Goal: Task Accomplishment & Management: Complete application form

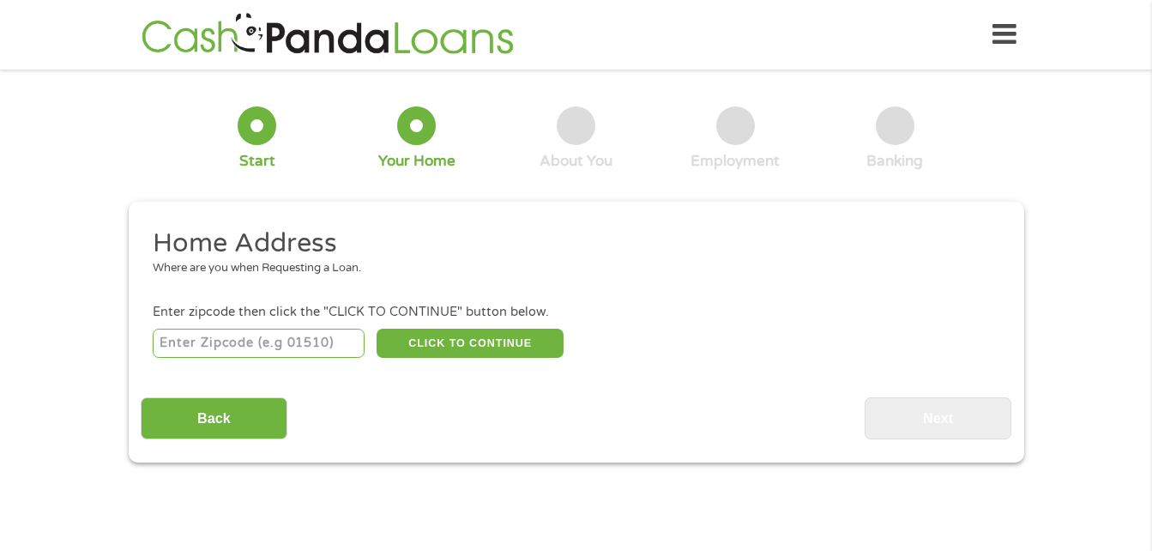
click at [273, 346] on input "number" at bounding box center [259, 342] width 212 height 29
type input "30071"
click at [491, 340] on button "CLICK TO CONTINUE" at bounding box center [469, 342] width 187 height 29
type input "30071"
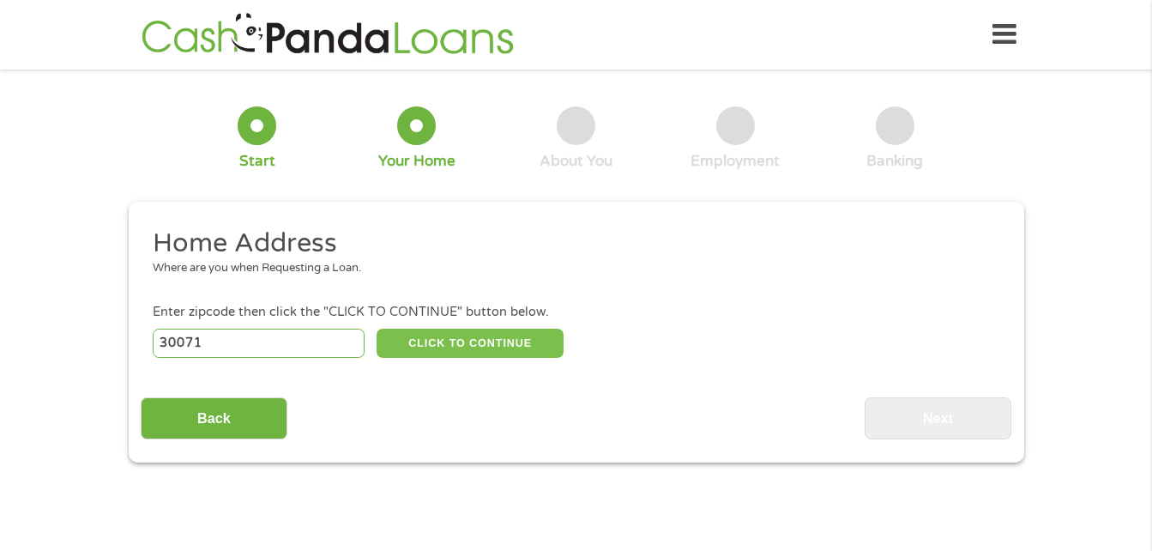
type input "Norcross"
select select "[US_STATE]"
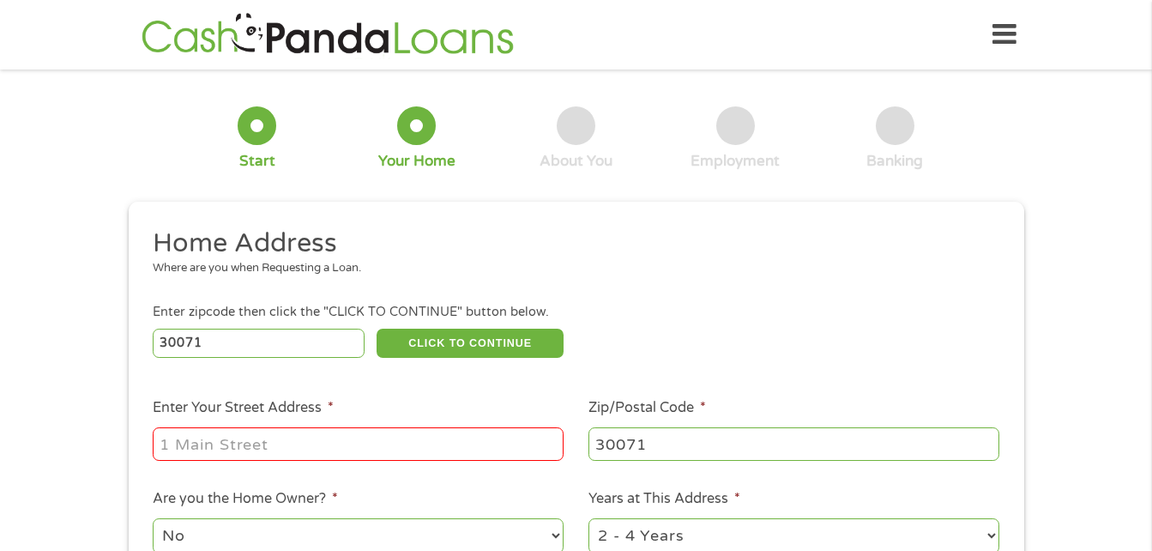
click at [380, 437] on input "Enter Your Street Address *" at bounding box center [358, 443] width 411 height 33
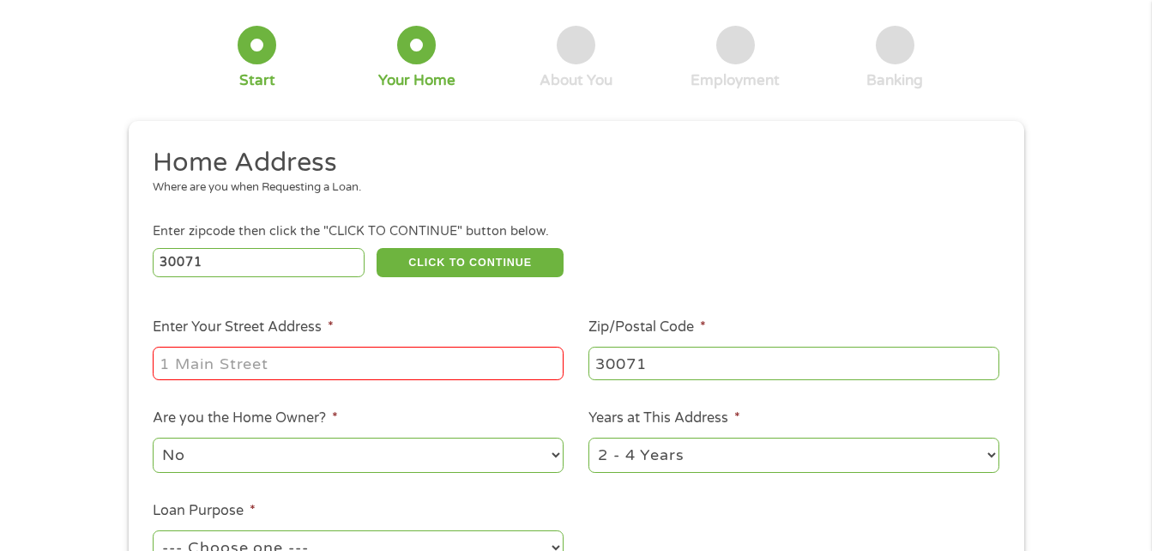
scroll to position [95, 0]
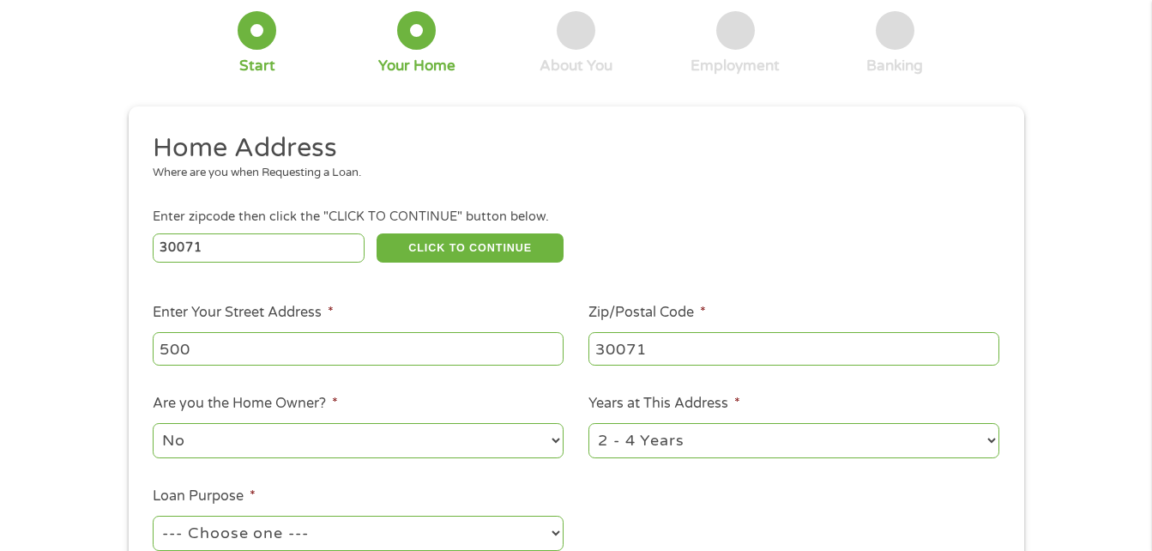
type input "[STREET_ADDRESS][PERSON_NAME]"
click at [989, 435] on select "1 Year or less 1 - 2 Years 2 - 4 Years Over 4 Years" at bounding box center [793, 440] width 411 height 35
select select "24months"
click at [588, 423] on select "1 Year or less 1 - 2 Years 2 - 4 Years Over 4 Years" at bounding box center [793, 440] width 411 height 35
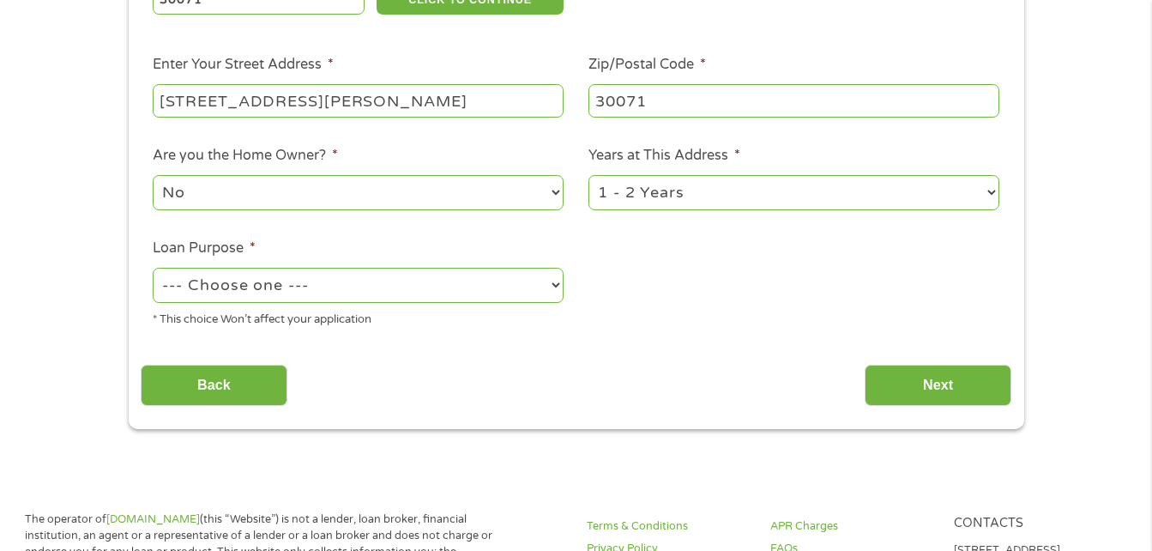
scroll to position [390, 0]
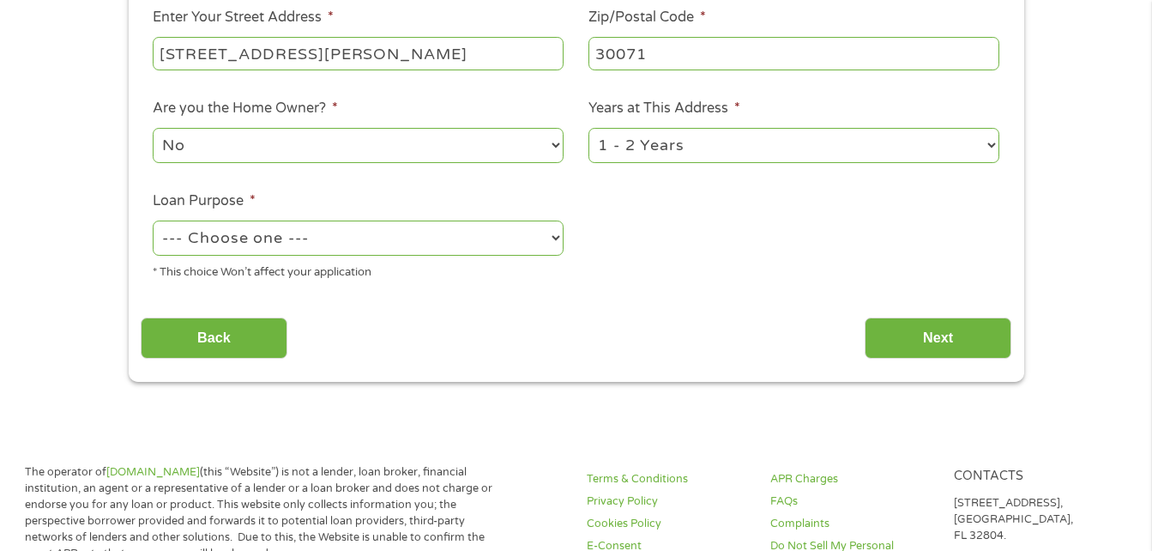
click at [545, 232] on select "--- Choose one --- Pay Bills Debt Consolidation Home Improvement Major Purchase…" at bounding box center [358, 237] width 411 height 35
select select "other"
click at [153, 220] on select "--- Choose one --- Pay Bills Debt Consolidation Home Improvement Major Purchase…" at bounding box center [358, 237] width 411 height 35
click at [907, 328] on input "Next" at bounding box center [937, 338] width 147 height 42
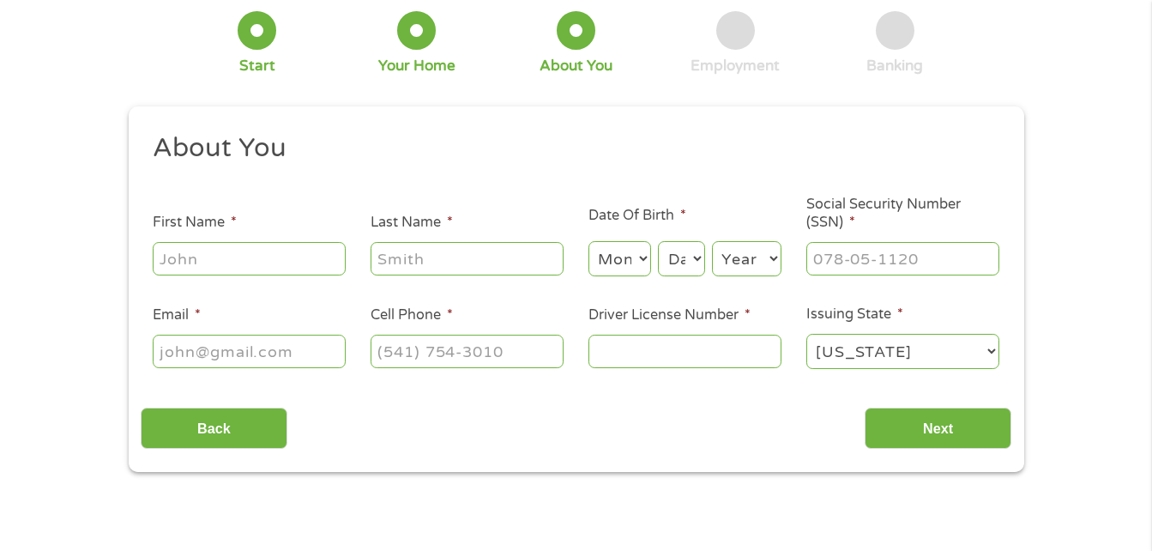
scroll to position [0, 0]
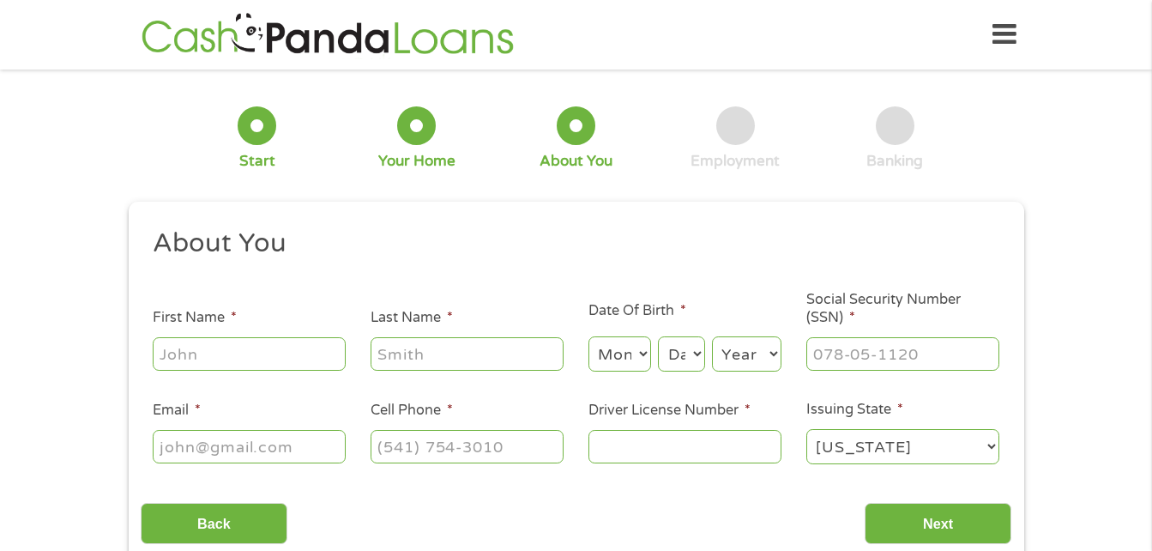
click at [271, 354] on input "First Name *" at bounding box center [249, 353] width 193 height 33
type input "[PERSON_NAME]"
type input "D"
type input "[PERSON_NAME]"
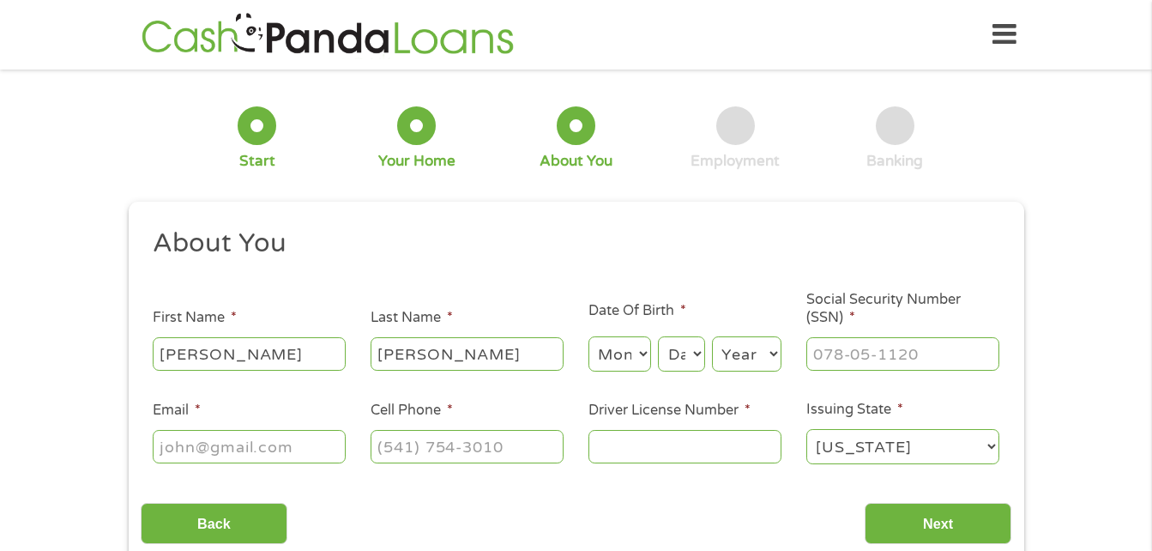
click at [641, 352] on select "Month 1 2 3 4 5 6 7 8 9 10 11 12" at bounding box center [619, 353] width 63 height 35
select select "3"
click at [588, 336] on select "Month 1 2 3 4 5 6 7 8 9 10 11 12" at bounding box center [619, 353] width 63 height 35
drag, startPoint x: 691, startPoint y: 360, endPoint x: 679, endPoint y: 358, distance: 12.3
click at [679, 358] on select "Day 1 2 3 4 5 6 7 8 9 10 11 12 13 14 15 16 17 18 19 20 21 22 23 24 25 26 27 28 …" at bounding box center [681, 353] width 46 height 35
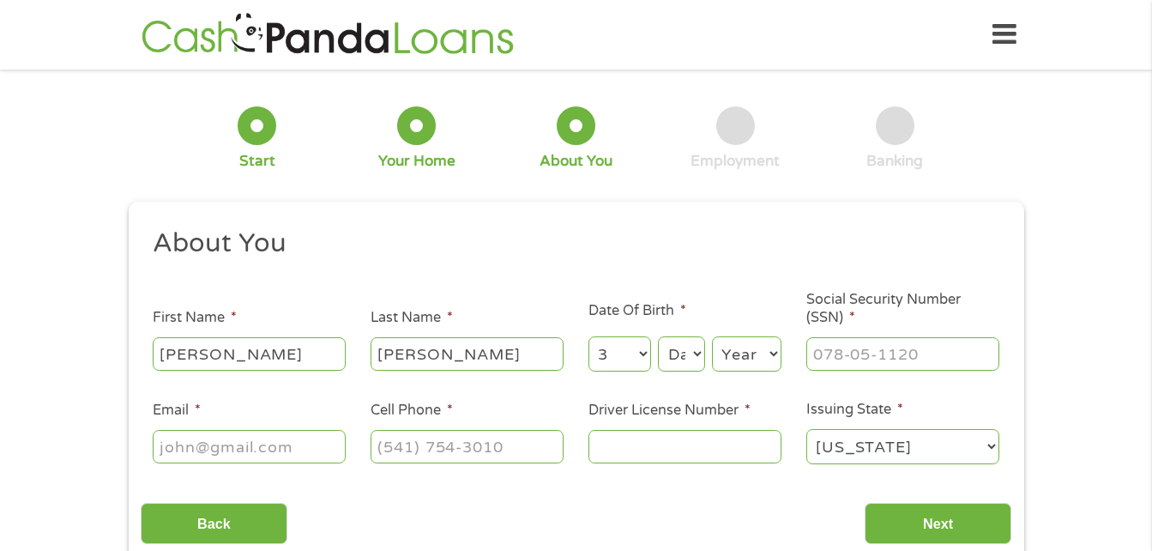
select select "30"
click at [658, 336] on select "Day 1 2 3 4 5 6 7 8 9 10 11 12 13 14 15 16 17 18 19 20 21 22 23 24 25 26 27 28 …" at bounding box center [681, 353] width 46 height 35
click at [748, 361] on select "Year [DATE] 2006 2005 2004 2003 2002 2001 2000 1999 1998 1997 1996 1995 1994 19…" at bounding box center [746, 353] width 69 height 35
select select "1963"
click at [712, 336] on select "Year [DATE] 2006 2005 2004 2003 2002 2001 2000 1999 1998 1997 1996 1995 1994 19…" at bounding box center [746, 353] width 69 height 35
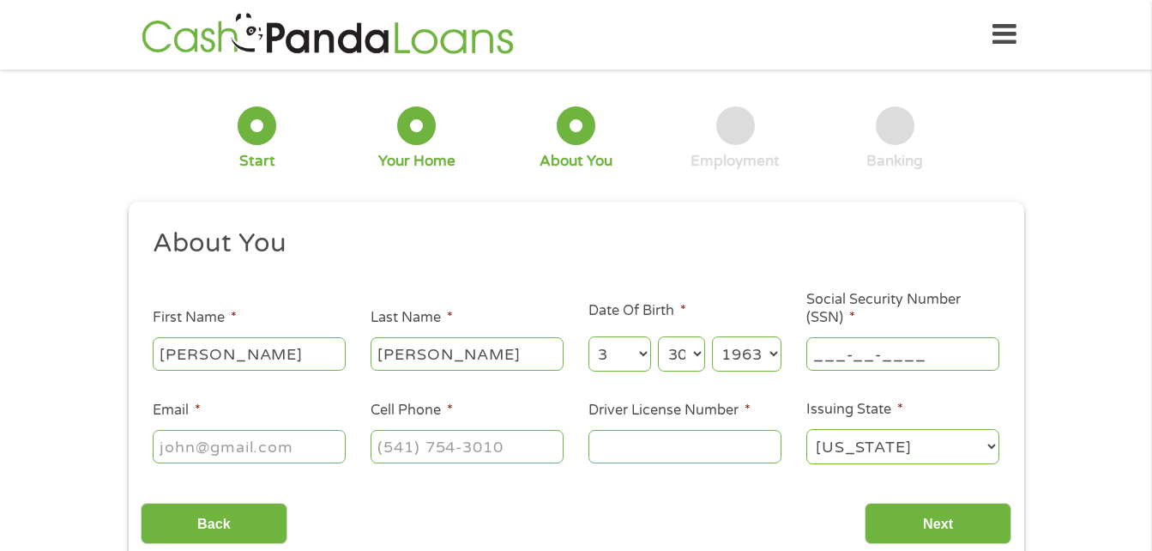
click at [818, 347] on input "___-__-____" at bounding box center [902, 353] width 193 height 33
type input "043-56-2243"
click at [224, 446] on input "Email *" at bounding box center [249, 446] width 193 height 33
type input "[EMAIL_ADDRESS][DOMAIN_NAME]"
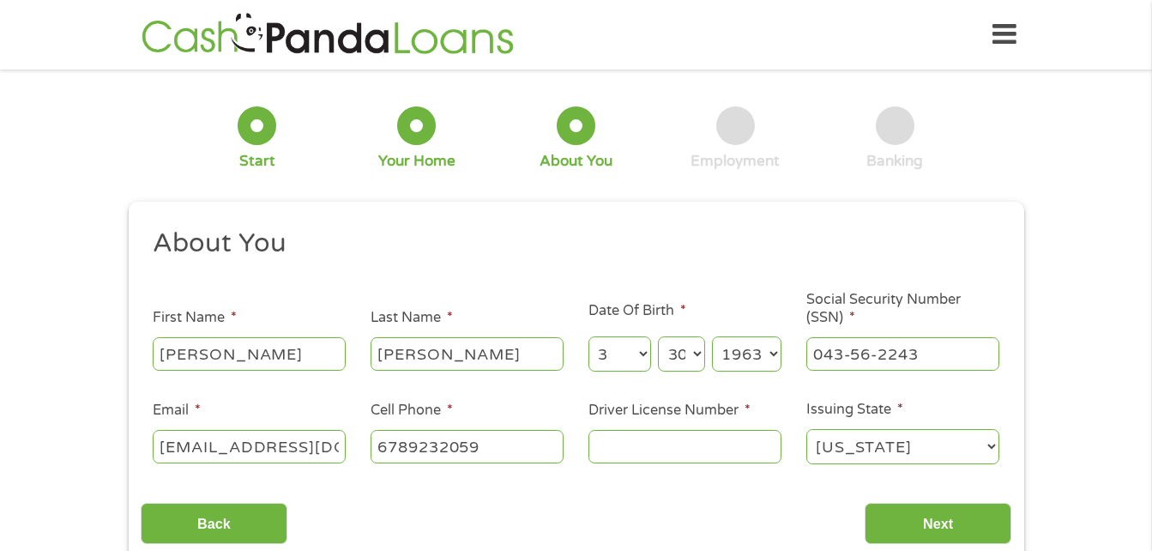
type input "[PHONE_NUMBER]"
click at [665, 446] on input "Driver License Number *" at bounding box center [684, 446] width 193 height 33
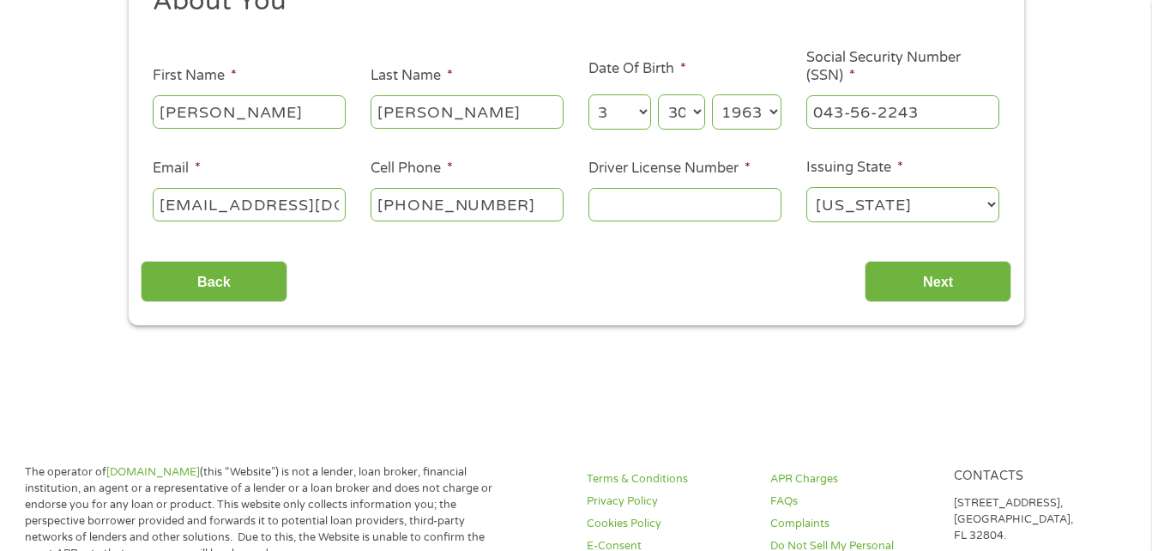
scroll to position [265, 0]
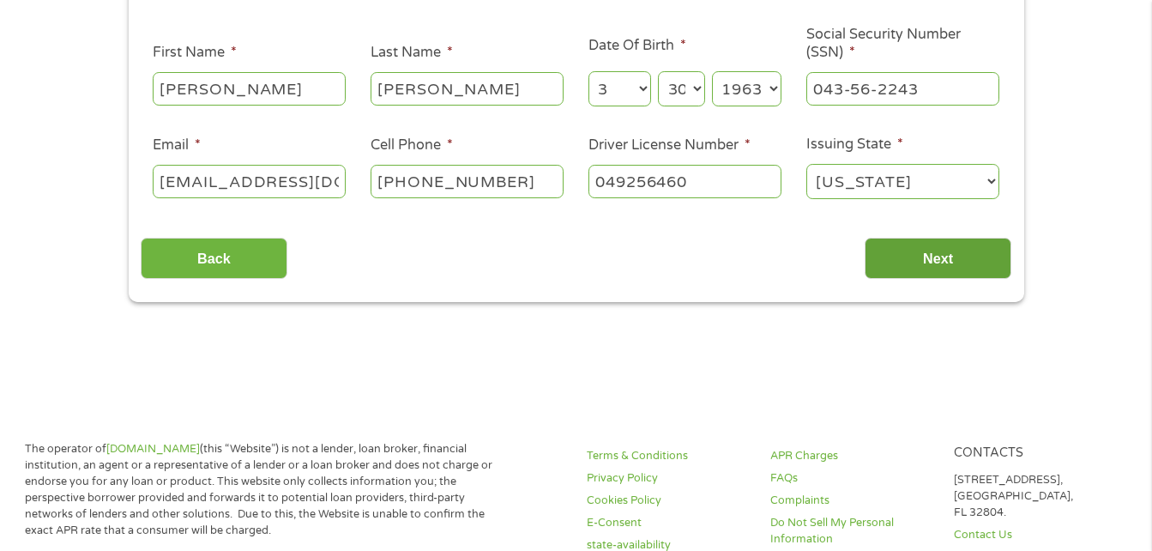
type input "049256460"
click at [948, 255] on input "Next" at bounding box center [937, 259] width 147 height 42
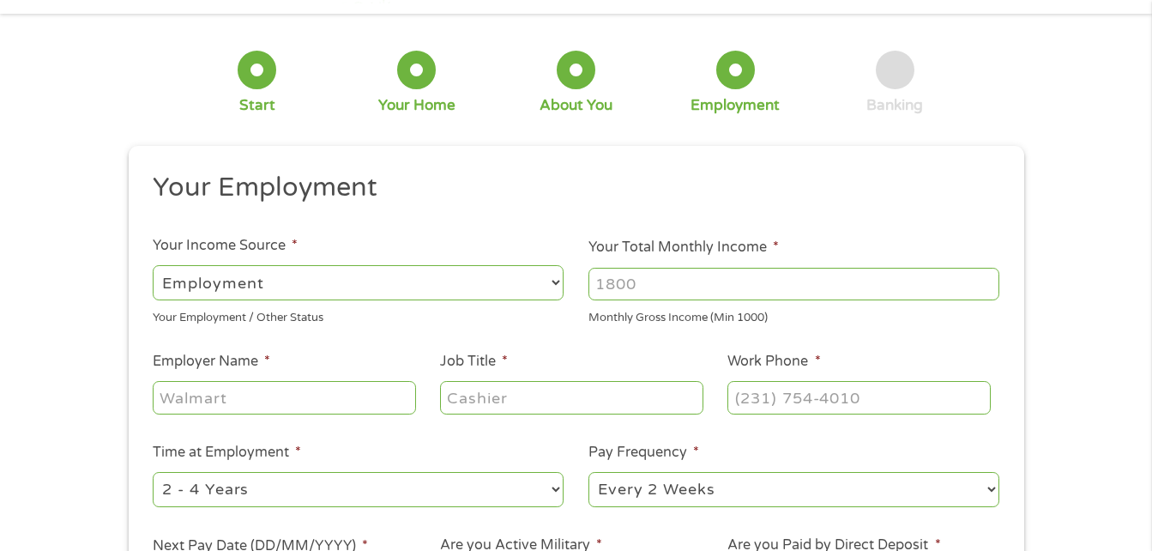
scroll to position [0, 0]
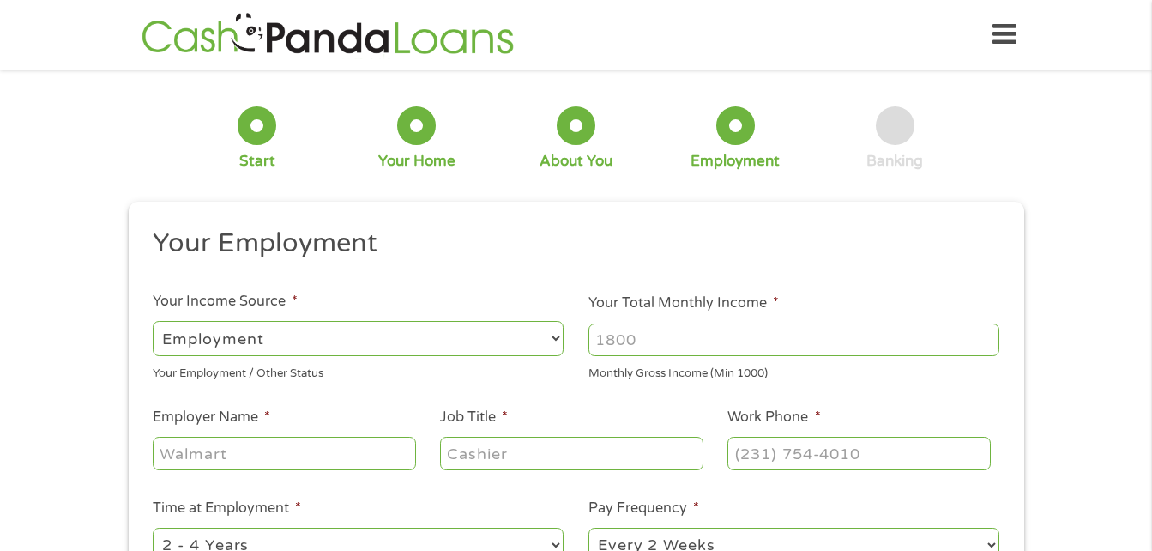
click at [387, 337] on select "--- Choose one --- Employment [DEMOGRAPHIC_DATA] Benefits" at bounding box center [358, 338] width 411 height 35
click at [153, 321] on select "--- Choose one --- Employment [DEMOGRAPHIC_DATA] Benefits" at bounding box center [358, 338] width 411 height 35
click at [620, 342] on input "Your Total Monthly Income *" at bounding box center [793, 339] width 411 height 33
type input "6000"
click at [268, 449] on input "Employer Name *" at bounding box center [284, 453] width 262 height 33
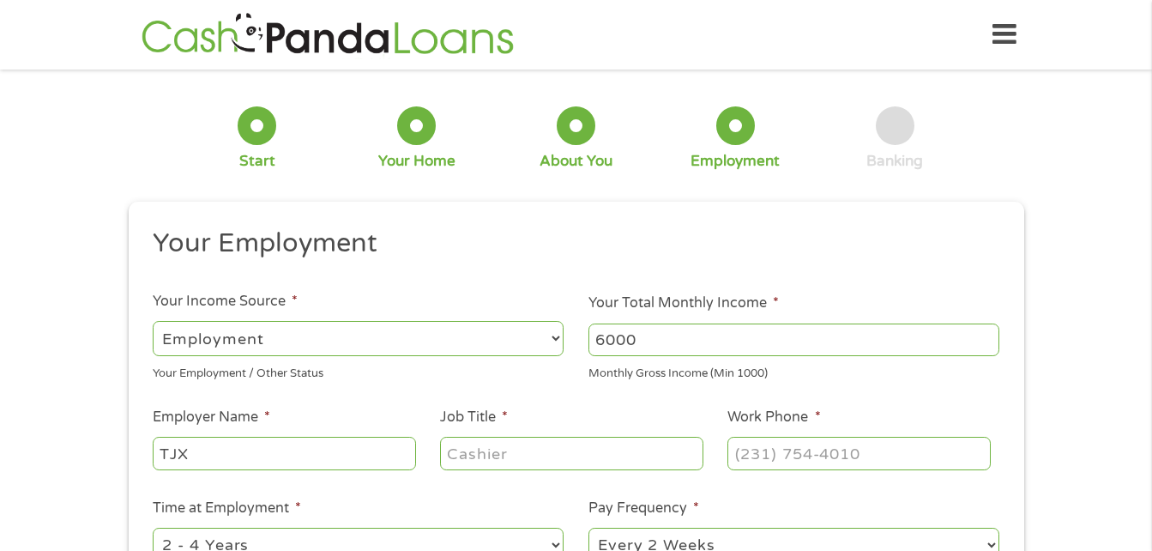
type input "TJX"
type input "HR"
drag, startPoint x: 756, startPoint y: 449, endPoint x: 740, endPoint y: 455, distance: 17.4
click at [740, 455] on input "(___) ___-____" at bounding box center [858, 453] width 262 height 33
type input "[PHONE_NUMBER]"
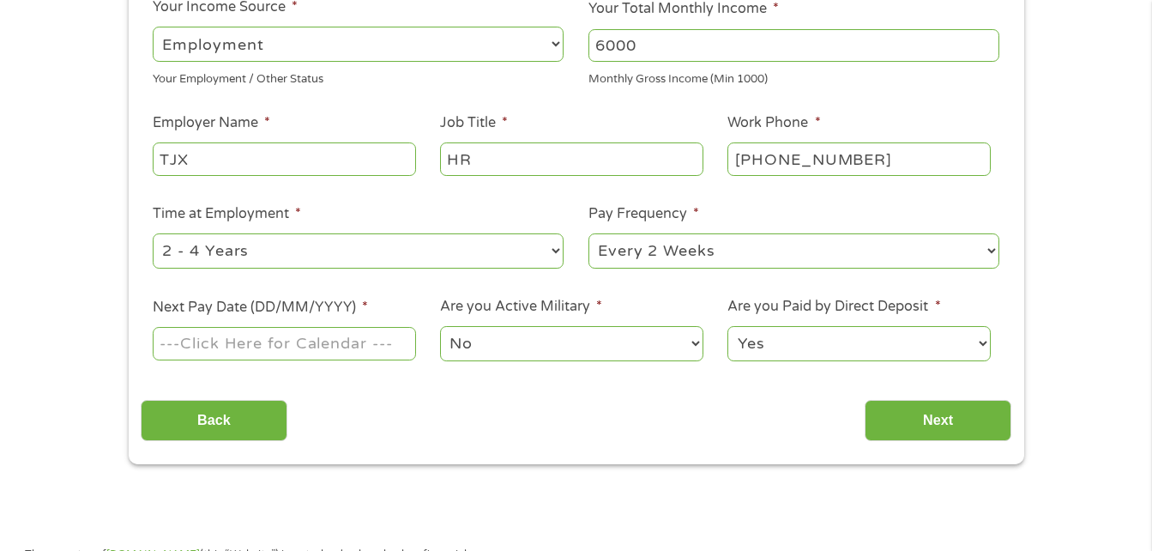
scroll to position [298, 0]
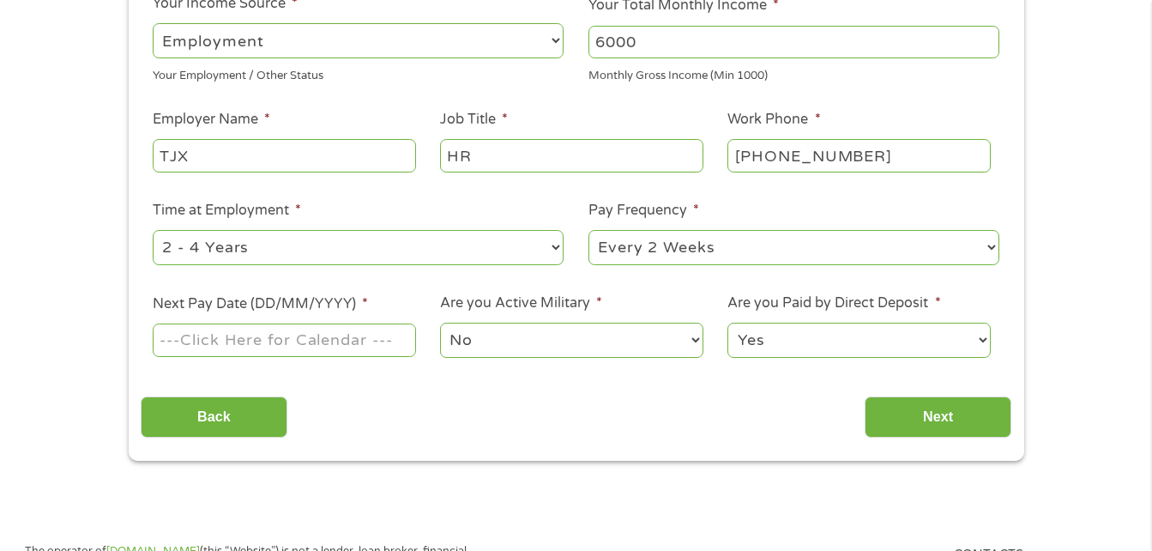
click at [553, 243] on select "--- Choose one --- 1 Year or less 1 - 2 Years 2 - 4 Years Over 4 Years" at bounding box center [358, 247] width 411 height 35
select select "12months"
click at [153, 230] on select "--- Choose one --- 1 Year or less 1 - 2 Years 2 - 4 Years Over 4 Years" at bounding box center [358, 247] width 411 height 35
click at [989, 243] on select "--- Choose one --- Every 2 Weeks Every Week Monthly Semi-Monthly" at bounding box center [793, 247] width 411 height 35
select select "weekly"
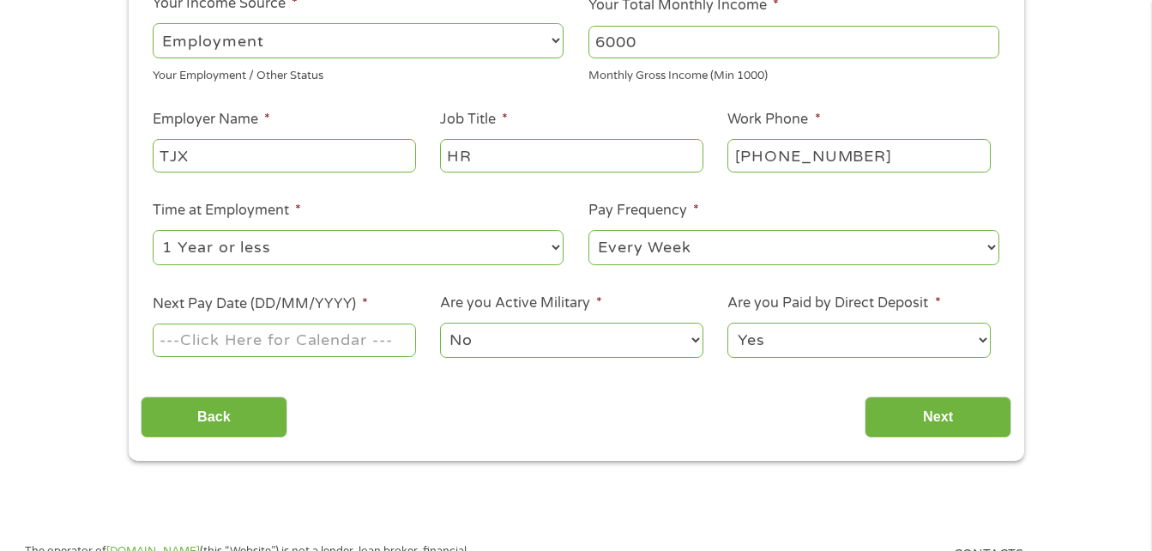
click at [588, 230] on select "--- Choose one --- Every 2 Weeks Every Week Monthly Semi-Monthly" at bounding box center [793, 247] width 411 height 35
click at [378, 337] on input "Next Pay Date (DD/MM/YYYY) *" at bounding box center [284, 339] width 262 height 33
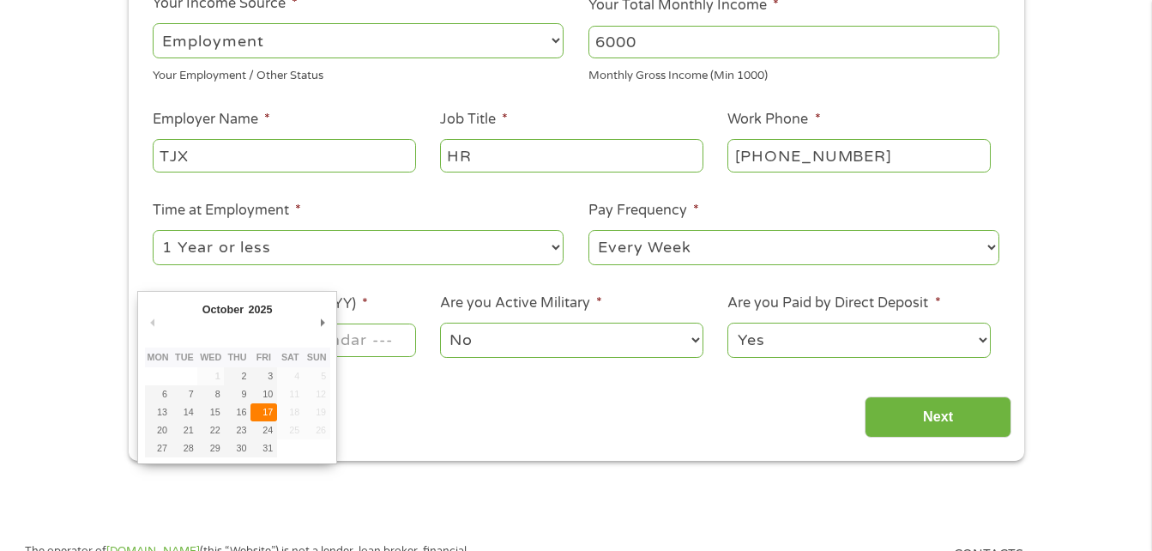
type input "[DATE]"
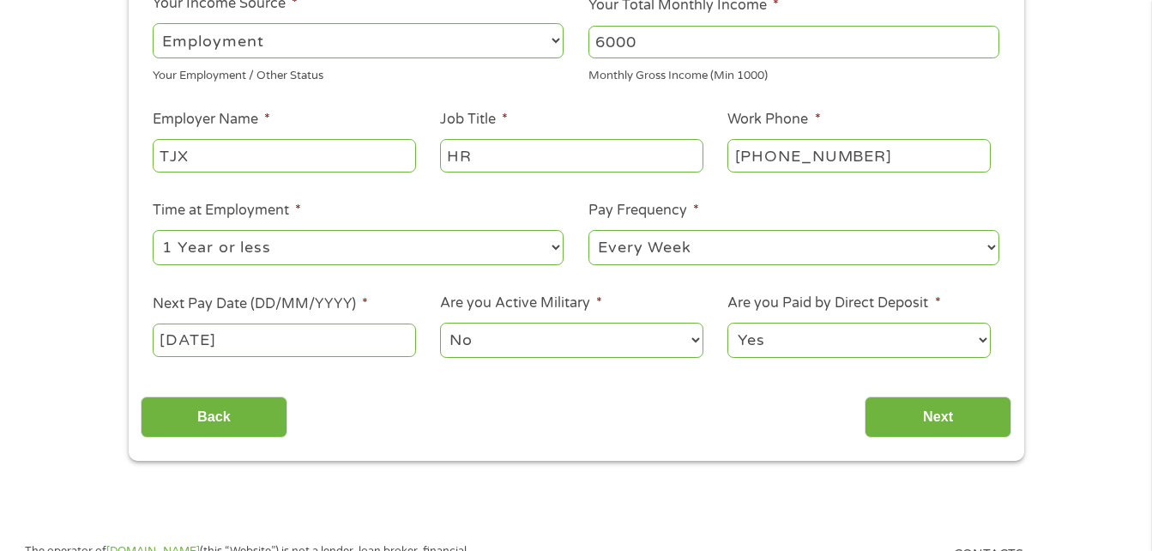
click at [694, 334] on select "No Yes" at bounding box center [571, 339] width 262 height 35
click at [440, 322] on select "No Yes" at bounding box center [571, 339] width 262 height 35
click at [697, 333] on select "No Yes" at bounding box center [571, 339] width 262 height 35
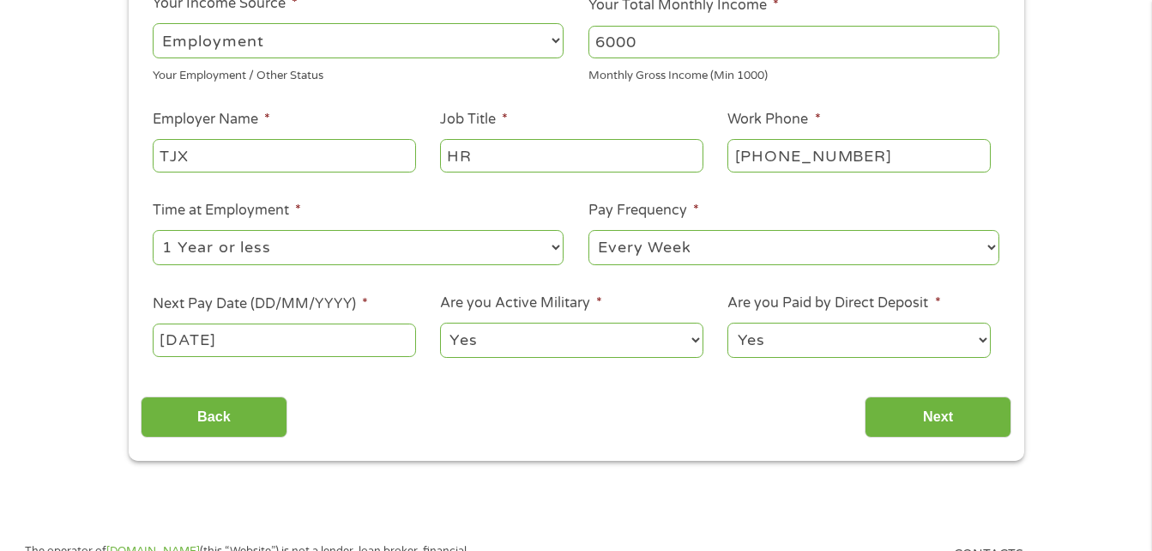
select select "0"
click at [440, 322] on select "No Yes" at bounding box center [571, 339] width 262 height 35
click at [951, 407] on input "Next" at bounding box center [937, 417] width 147 height 42
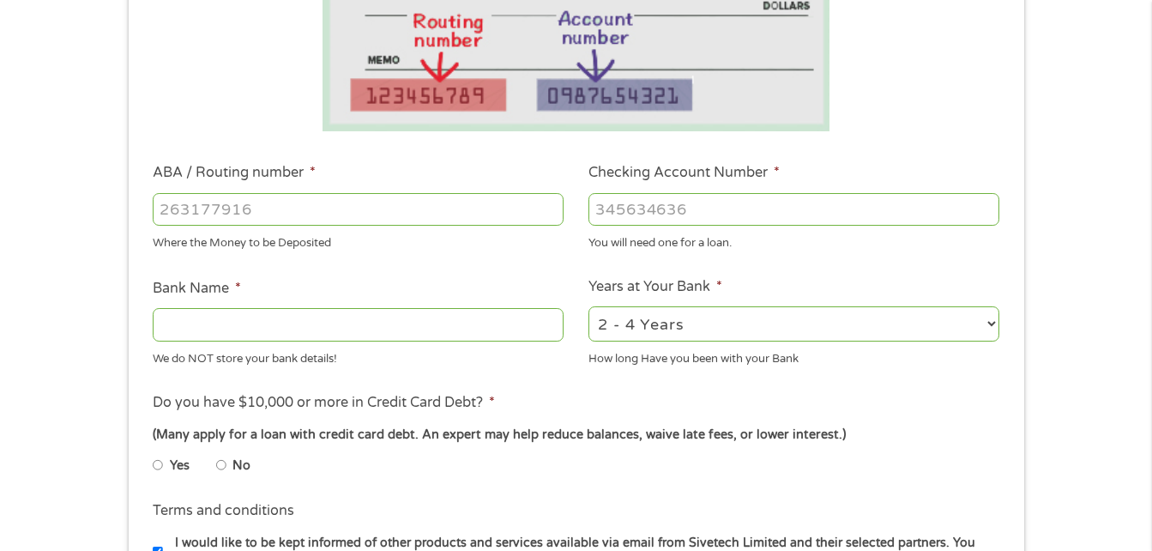
scroll to position [428, 0]
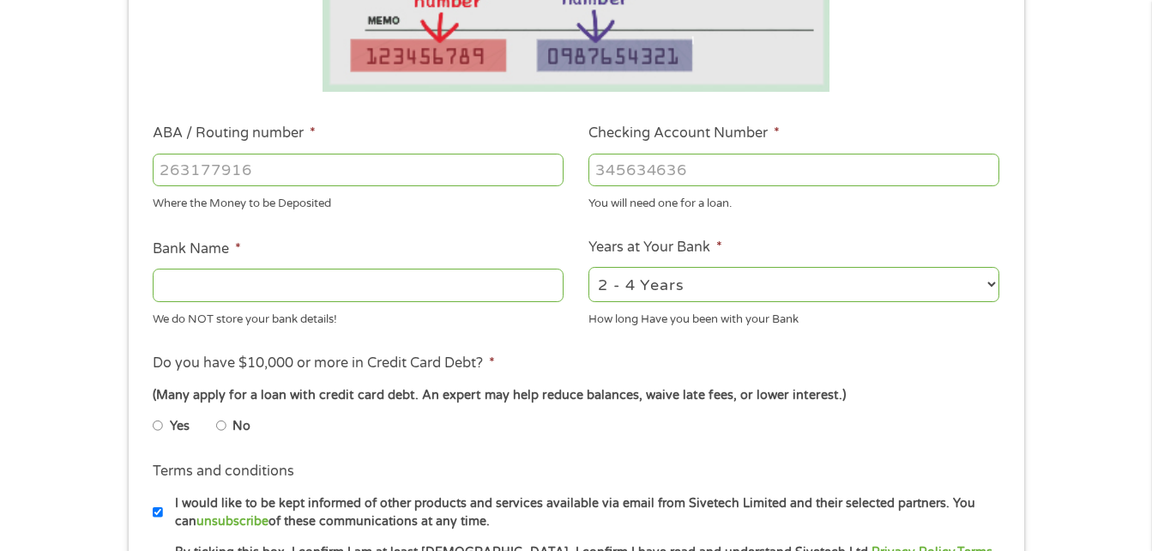
click at [156, 427] on input "Yes" at bounding box center [158, 425] width 10 height 27
radio input "true"
click at [235, 285] on input "Bank Name *" at bounding box center [358, 284] width 411 height 33
type input "Bank of America"
click at [987, 285] on select "2 - 4 Years 6 - 12 Months 1 - 2 Years Over 4 Years" at bounding box center [793, 284] width 411 height 35
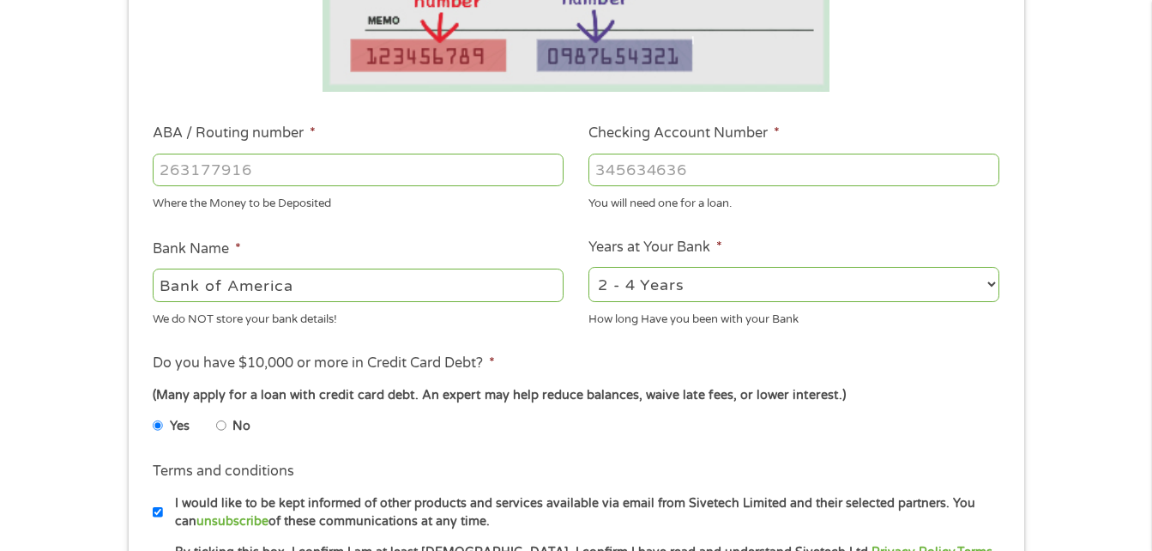
select select "60months"
click at [588, 267] on select "2 - 4 Years 6 - 12 Months 1 - 2 Years Over 4 Years" at bounding box center [793, 284] width 411 height 35
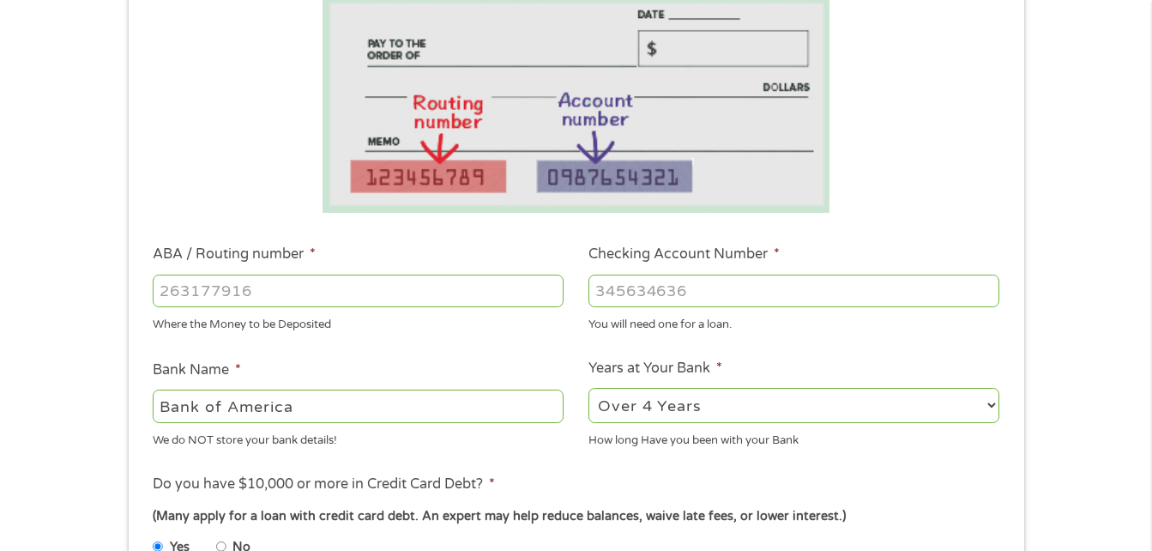
scroll to position [311, 0]
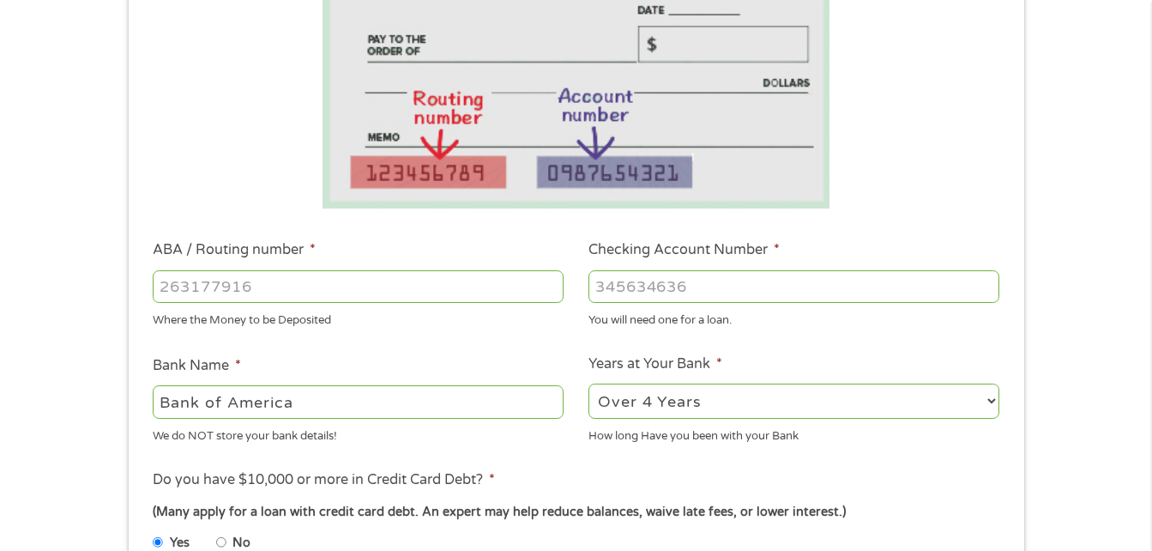
click at [437, 296] on input "ABA / Routing number *" at bounding box center [358, 286] width 411 height 33
type input "061000052"
type input "BANK OF AMERICA NA"
type input "061000052"
click at [605, 287] on input "Checking Account Number *" at bounding box center [793, 286] width 411 height 33
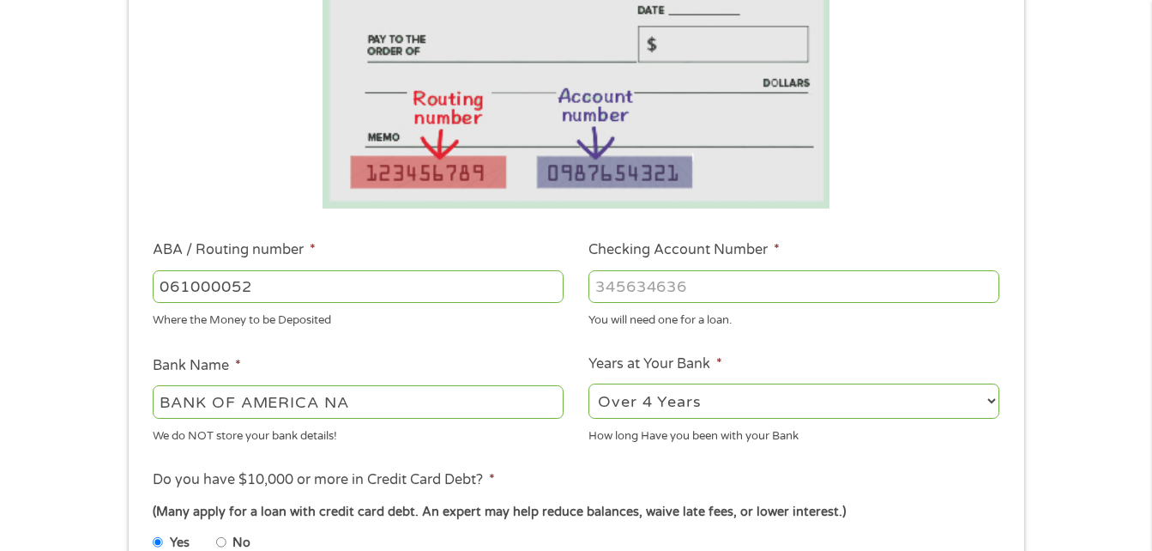
click at [986, 394] on select "2 - 4 Years 6 - 12 Months 1 - 2 Years Over 4 Years" at bounding box center [793, 400] width 411 height 35
click at [588, 383] on select "2 - 4 Years 6 - 12 Months 1 - 2 Years Over 4 Years" at bounding box center [793, 400] width 411 height 35
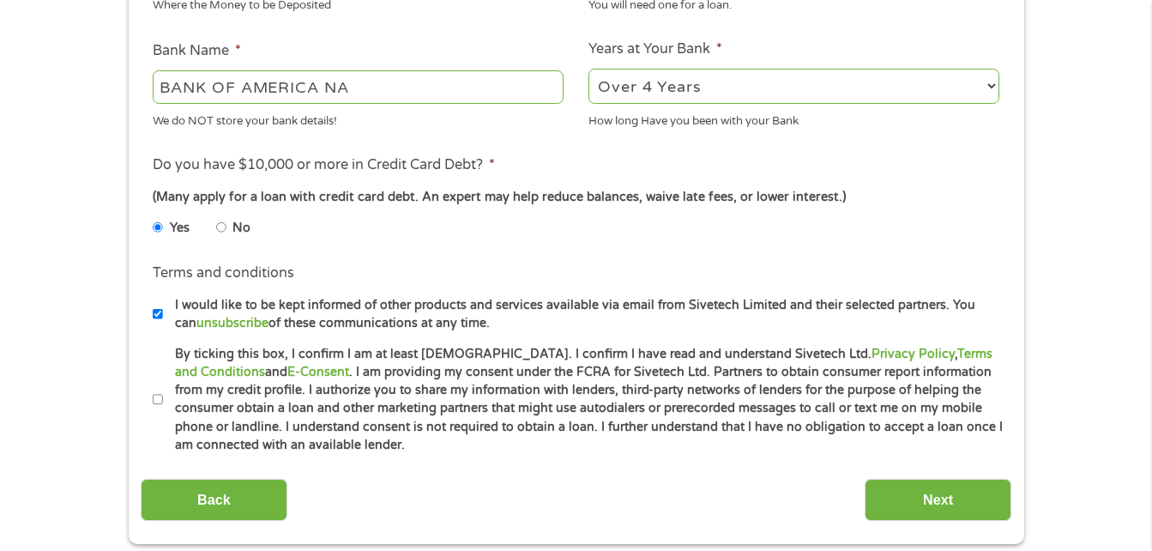
scroll to position [630, 0]
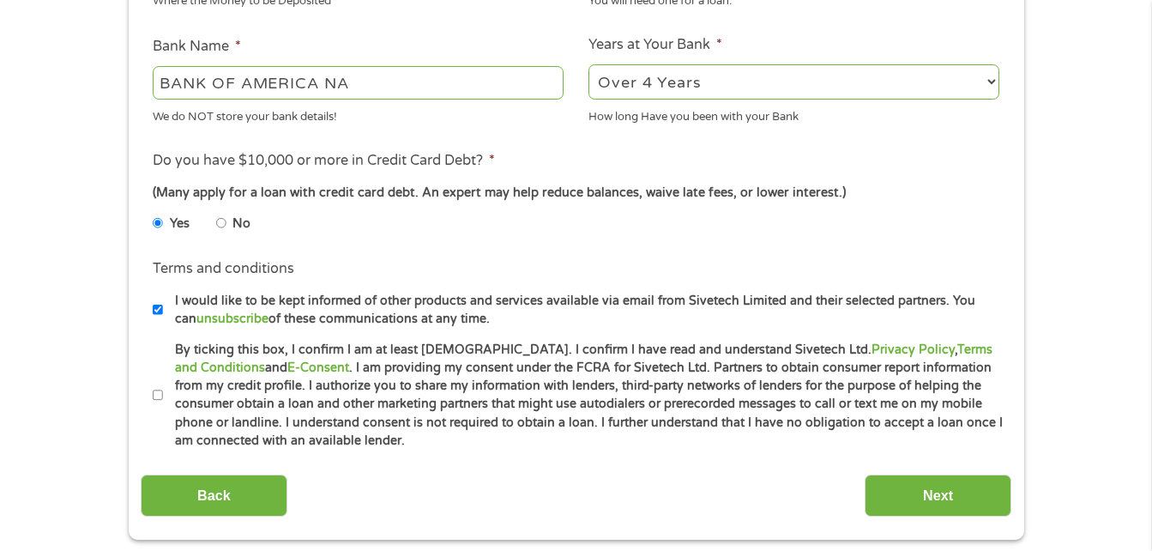
click at [166, 391] on label "By ticking this box, I confirm I am at least [DEMOGRAPHIC_DATA]. I confirm I ha…" at bounding box center [583, 395] width 841 height 110
click at [163, 391] on input "By ticking this box, I confirm I am at least [DEMOGRAPHIC_DATA]. I confirm I ha…" at bounding box center [158, 395] width 10 height 27
checkbox input "true"
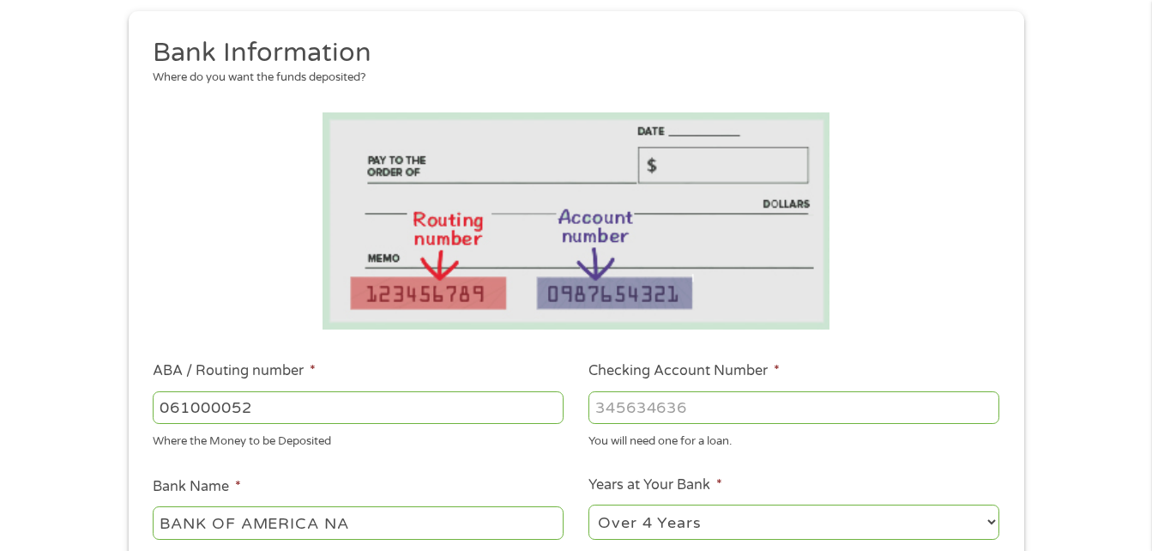
scroll to position [186, 0]
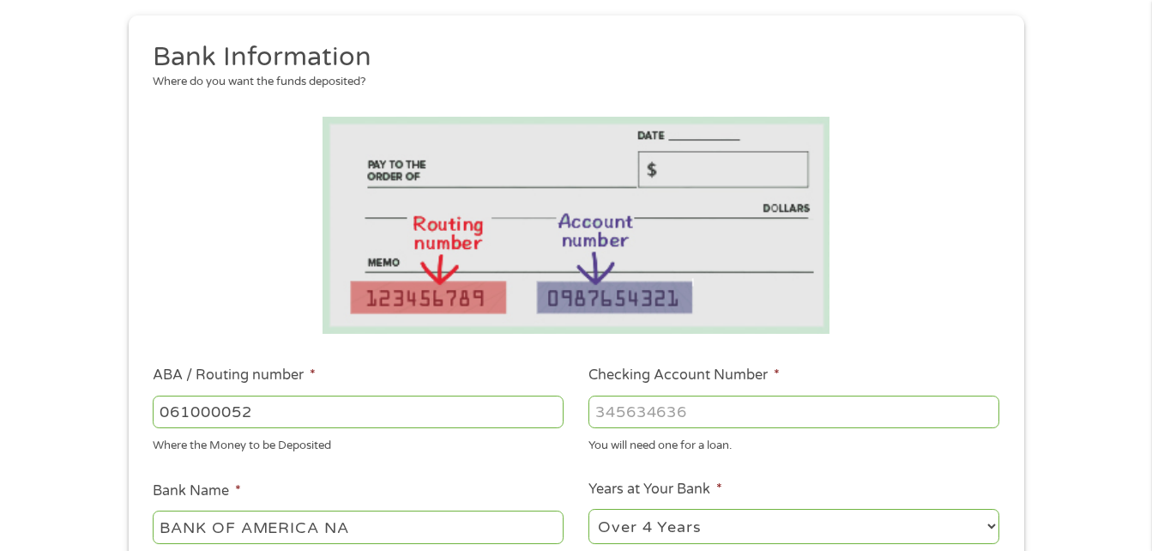
click at [705, 412] on input "Checking Account Number *" at bounding box center [793, 411] width 411 height 33
click at [983, 418] on input "-1" at bounding box center [793, 411] width 411 height 33
type input "0"
click at [982, 407] on input "0" at bounding box center [793, 411] width 411 height 33
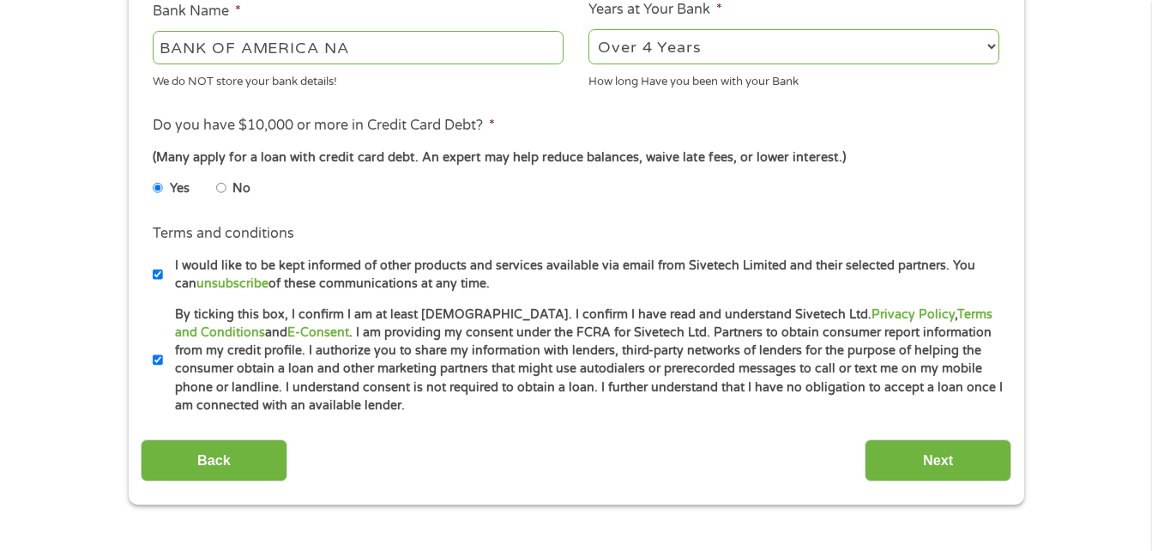
scroll to position [670, 0]
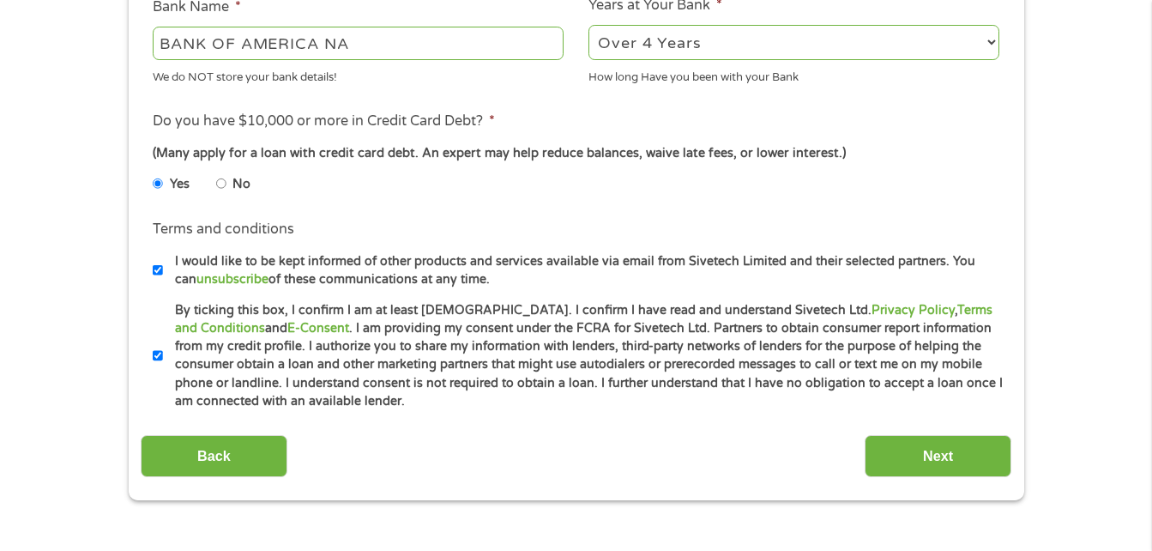
type input "334020235834"
drag, startPoint x: 1156, startPoint y: 214, endPoint x: 1106, endPoint y: 53, distance: 168.7
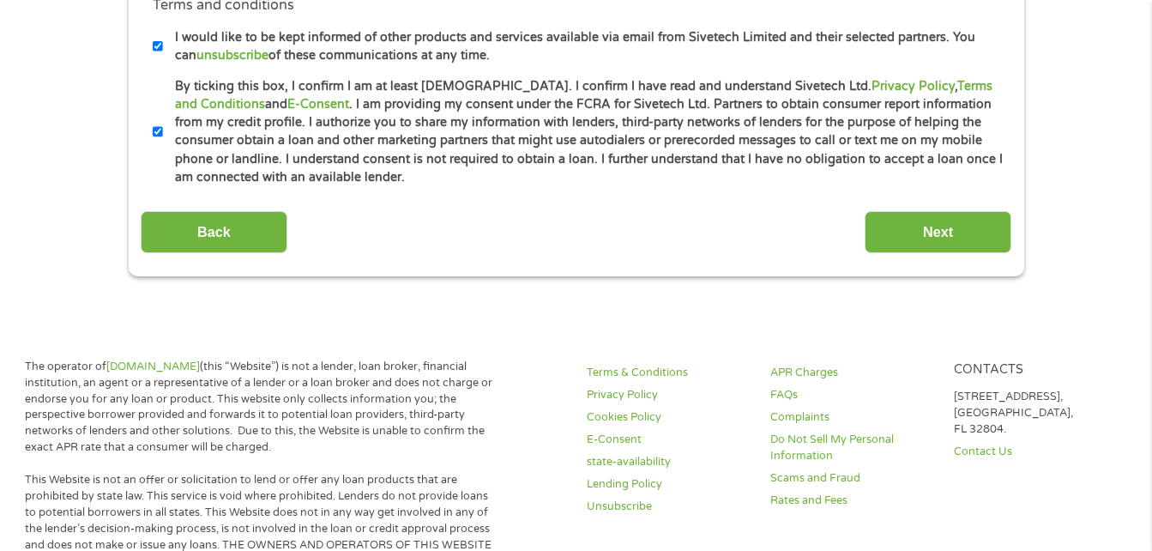
scroll to position [881, 0]
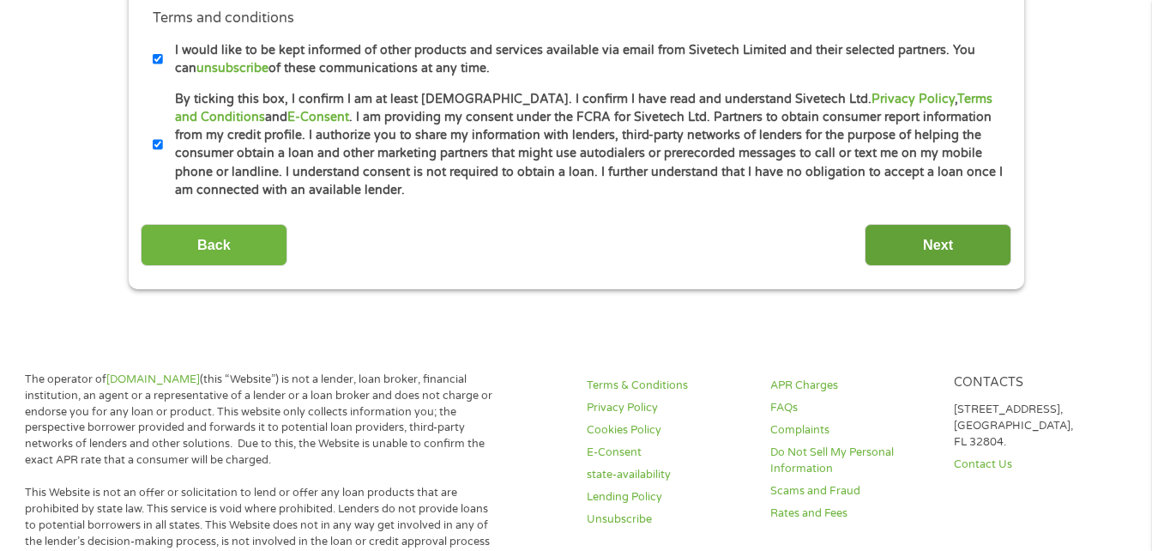
click at [951, 257] on input "Next" at bounding box center [937, 245] width 147 height 42
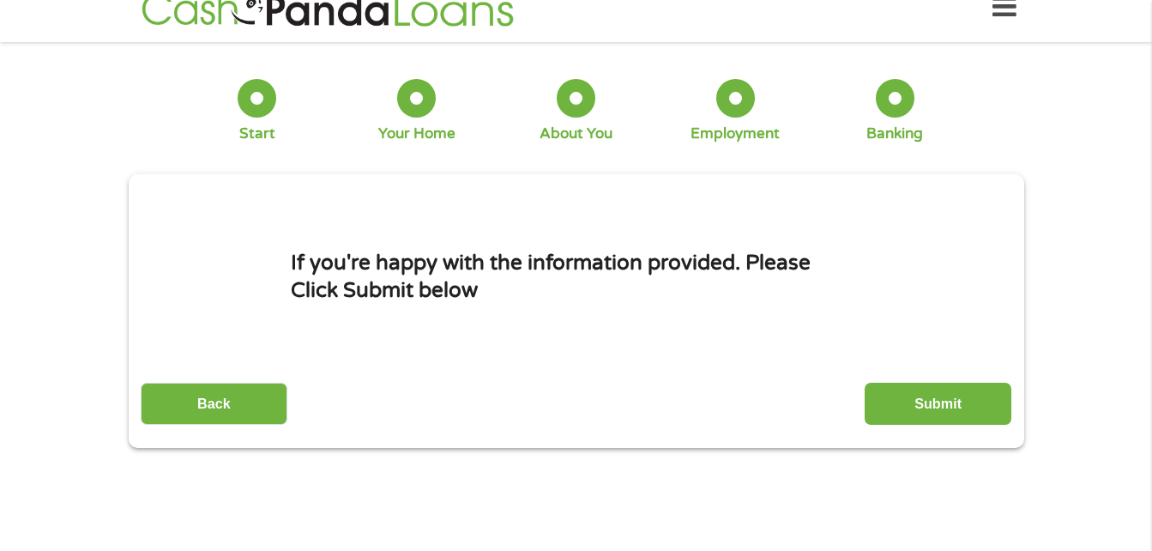
scroll to position [0, 0]
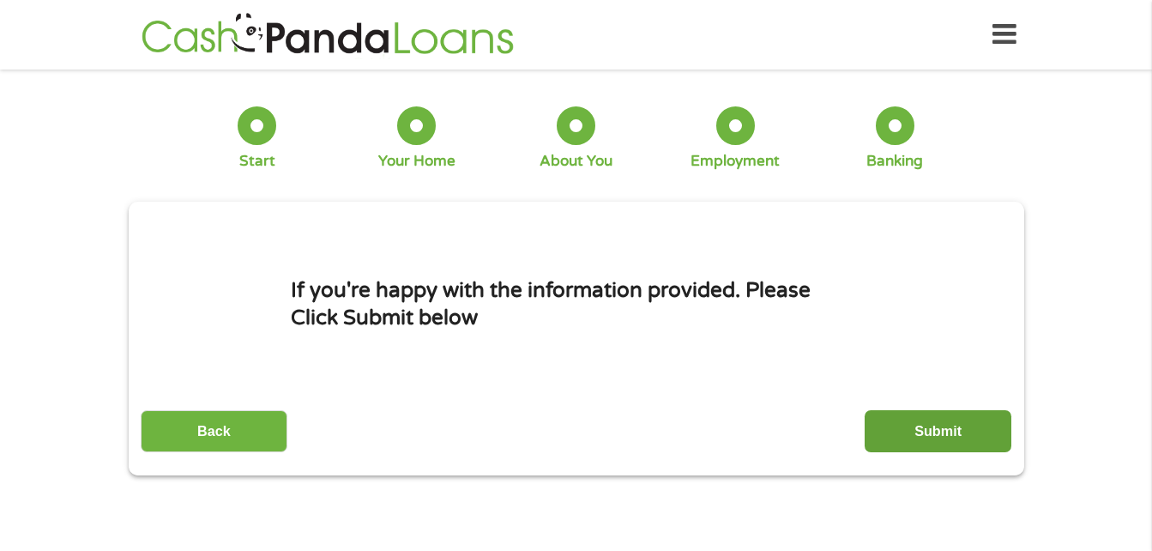
click at [919, 420] on input "Submit" at bounding box center [937, 431] width 147 height 42
